Goal: Task Accomplishment & Management: Manage account settings

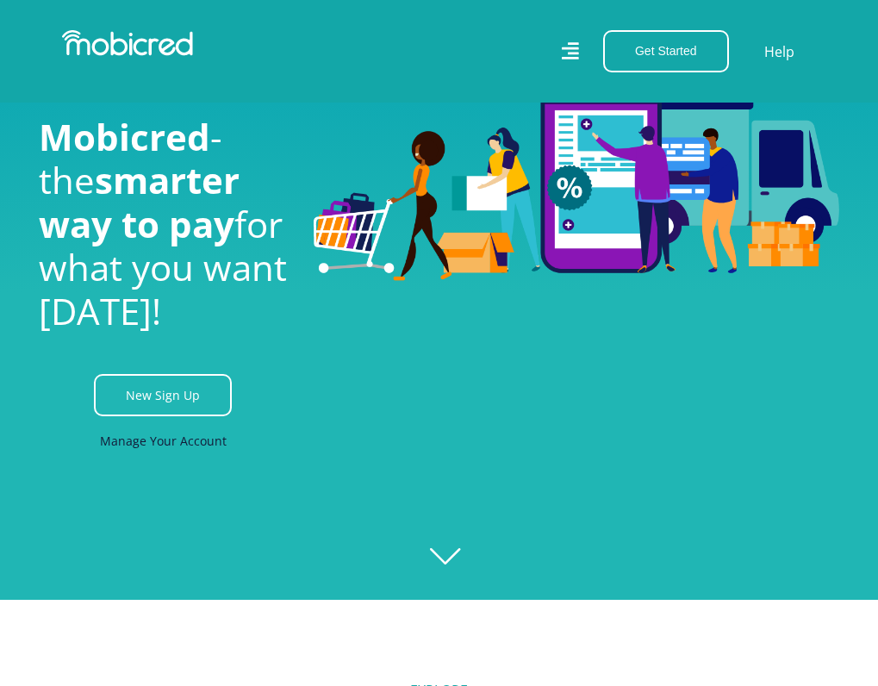
scroll to position [0, 1034]
click at [197, 444] on link "Manage Your Account" at bounding box center [163, 440] width 127 height 39
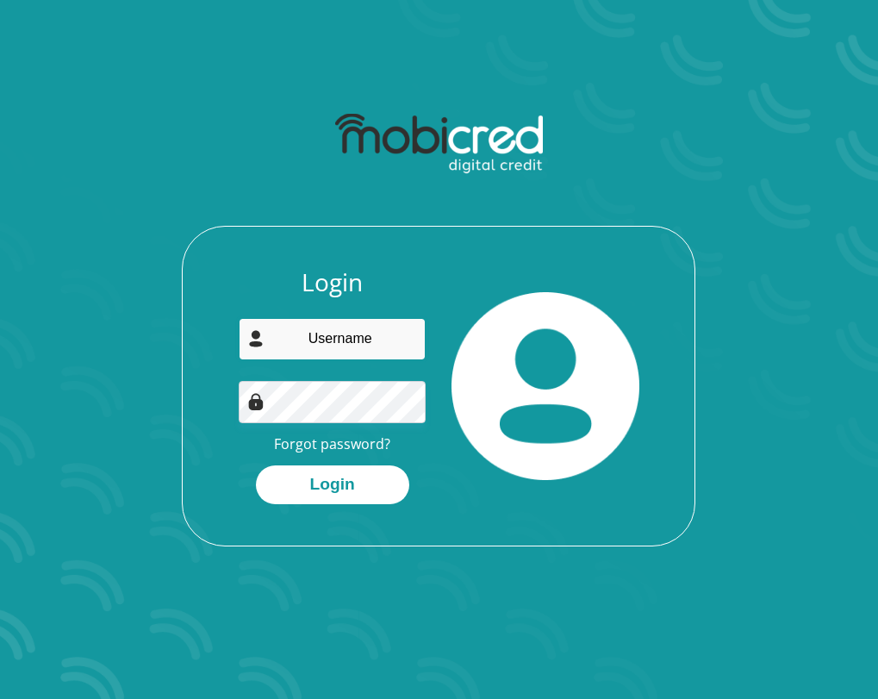
click at [369, 334] on input "email" at bounding box center [332, 339] width 187 height 42
type input "devanrow11@gmail.com"
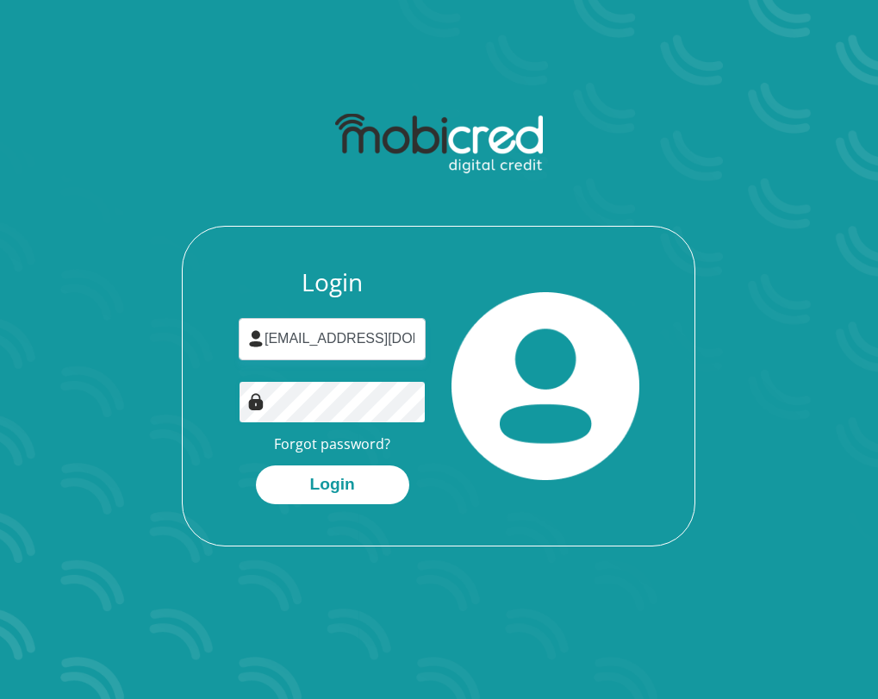
scroll to position [0, 0]
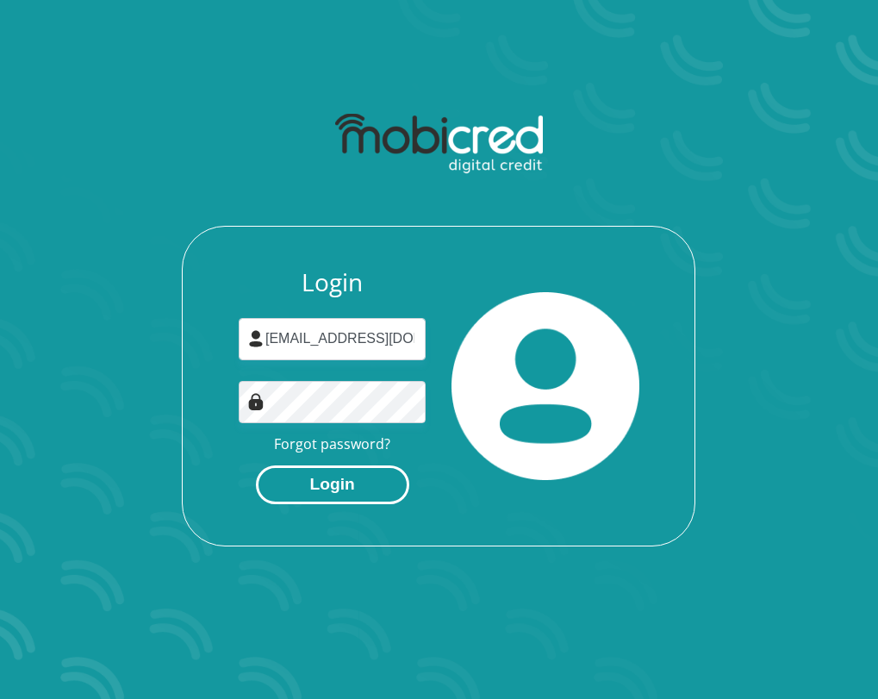
click at [373, 466] on button "Login" at bounding box center [332, 484] width 153 height 39
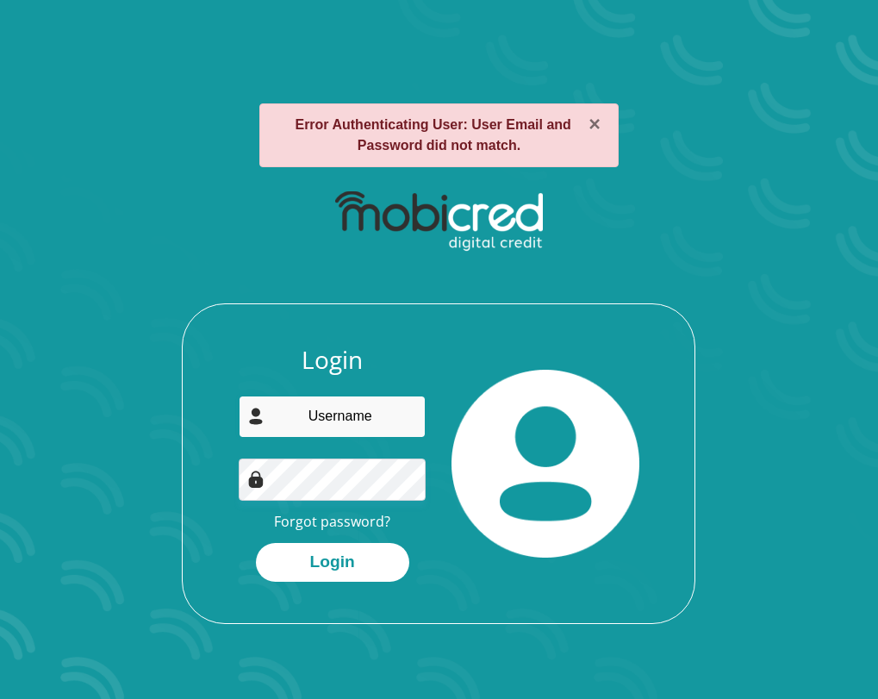
click at [352, 424] on input "email" at bounding box center [332, 417] width 187 height 42
type input "[EMAIL_ADDRESS][DOMAIN_NAME]"
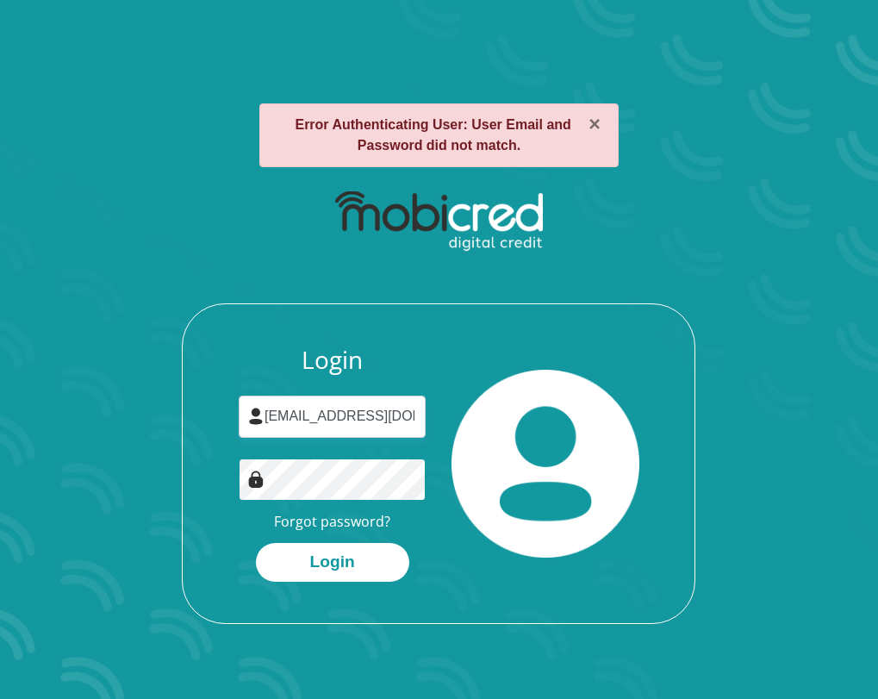
scroll to position [0, 0]
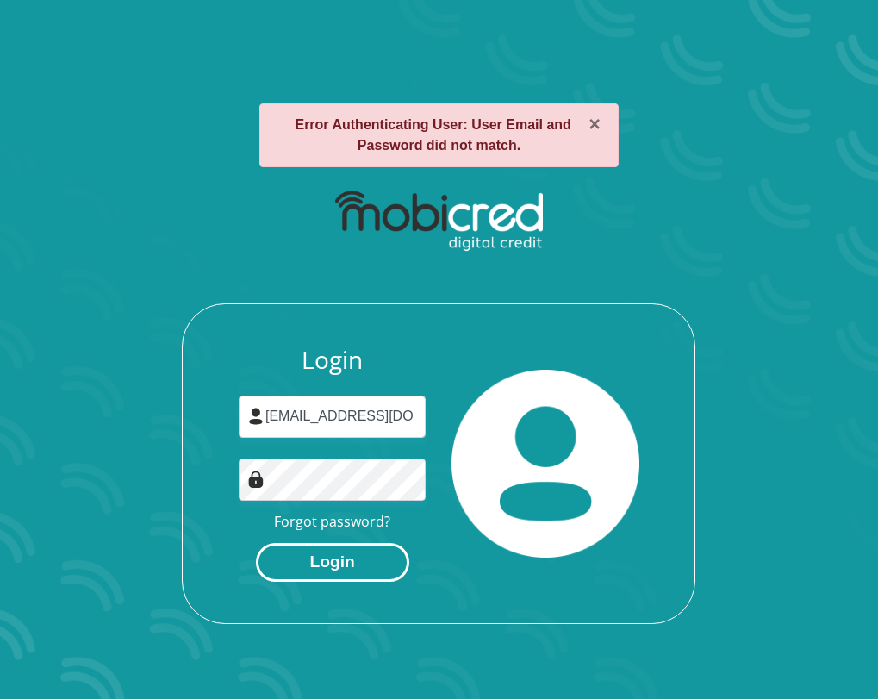
click at [353, 551] on button "Login" at bounding box center [332, 562] width 153 height 39
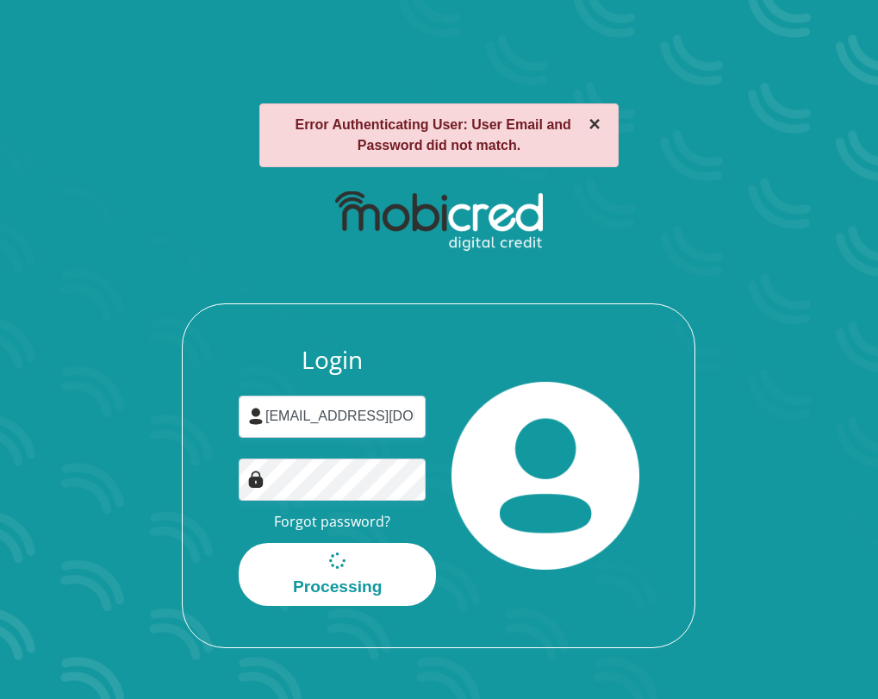
click at [594, 122] on button "×" at bounding box center [595, 125] width 12 height 20
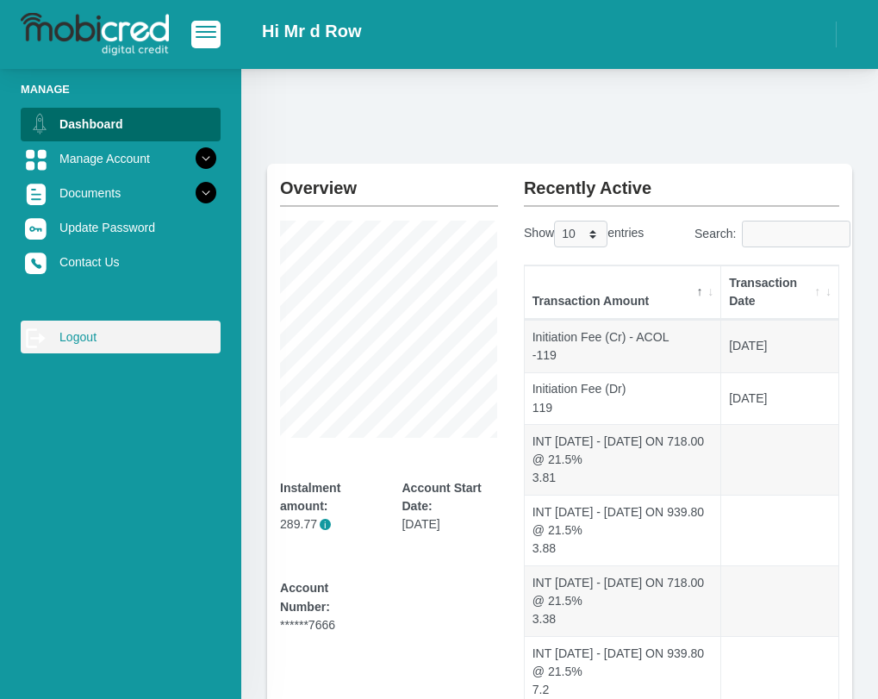
click at [82, 340] on link "log out Logout" at bounding box center [121, 337] width 200 height 33
